Goal: Task Accomplishment & Management: Complete application form

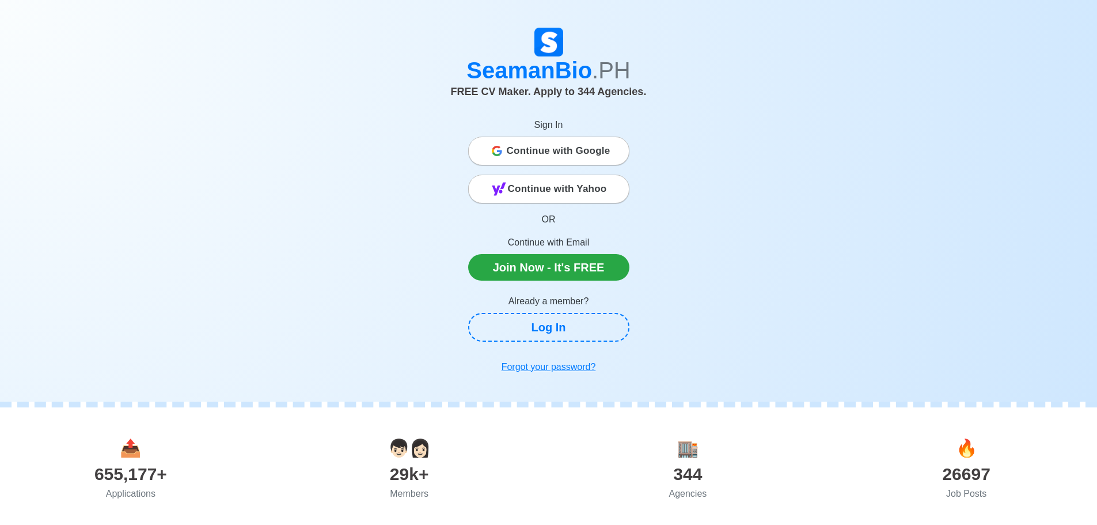
click at [502, 143] on div "Continue with Google" at bounding box center [549, 150] width 160 height 23
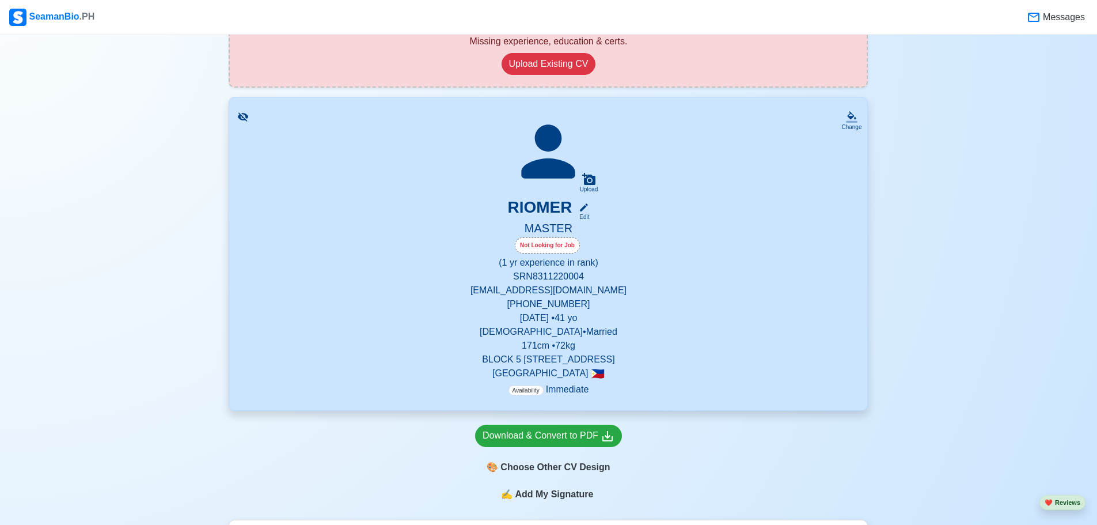
scroll to position [230, 0]
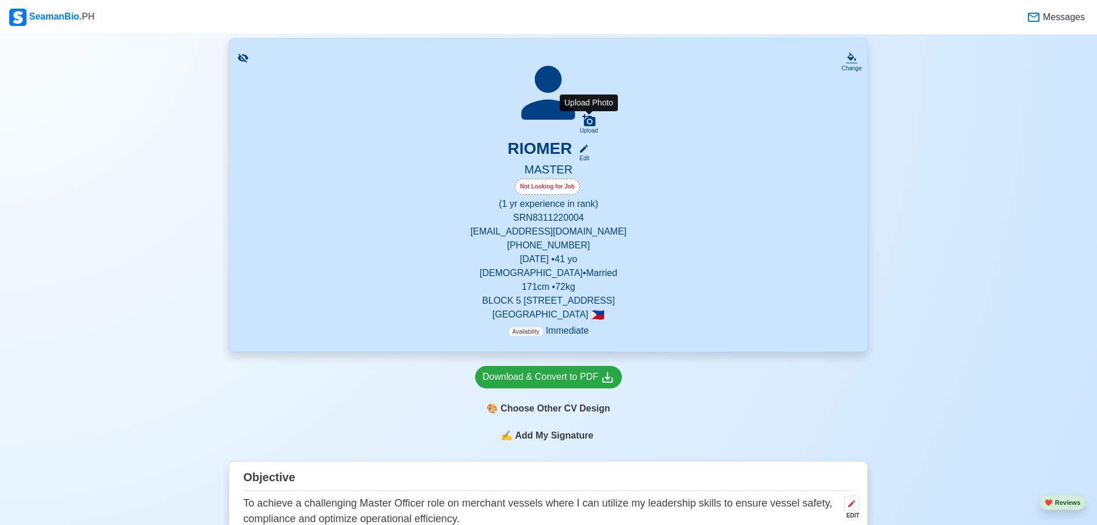
click at [592, 128] on div "Upload" at bounding box center [589, 130] width 18 height 7
click at [0, 0] on input "Upload" at bounding box center [0, 0] width 0 height 0
